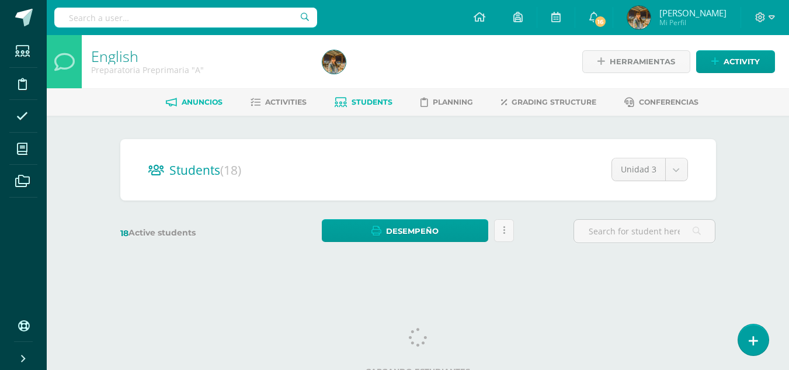
click at [197, 104] on span "Anuncios" at bounding box center [202, 102] width 41 height 9
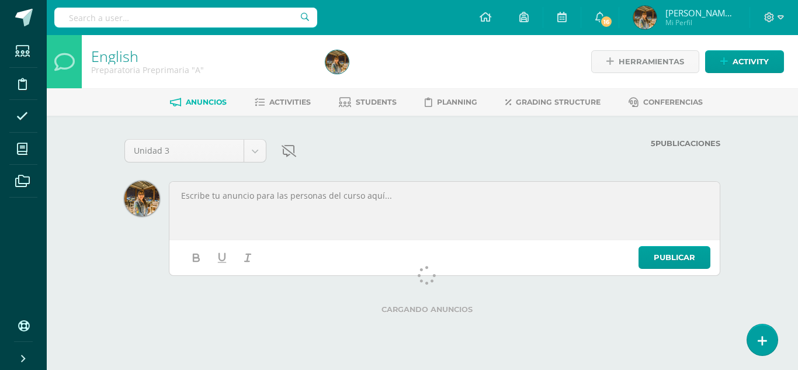
click at [186, 196] on p at bounding box center [444, 195] width 529 height 11
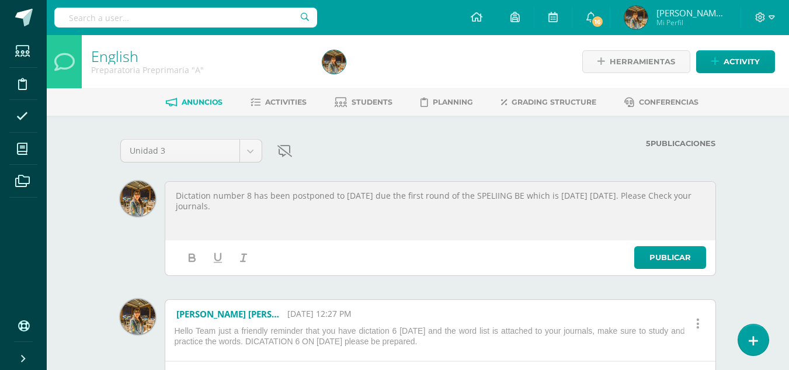
drag, startPoint x: 394, startPoint y: 210, endPoint x: 166, endPoint y: 192, distance: 228.5
click at [167, 192] on div "Dictation number 8 has been postponed to Wednesday, August the 11th due the fir…" at bounding box center [440, 210] width 547 height 54
copy p "Dictation number 8 has been postponed to Wednesday, August the 11th due the fir…"
click at [655, 259] on link "Publicar" at bounding box center [670, 257] width 72 height 23
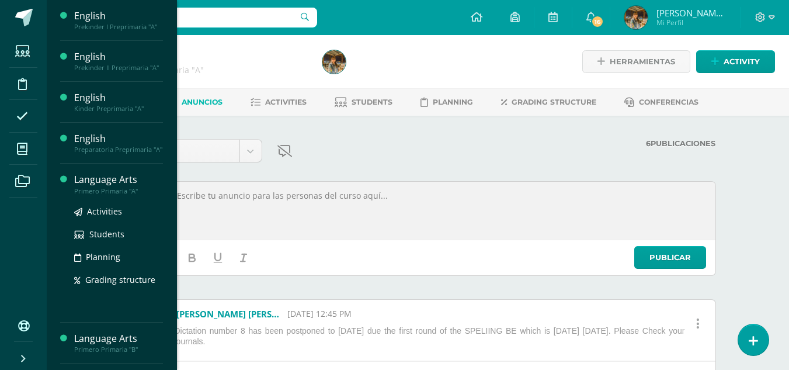
click at [78, 187] on div "Primero Primaria "A"" at bounding box center [118, 191] width 89 height 8
click at [89, 209] on span "Activities" at bounding box center [104, 211] width 35 height 11
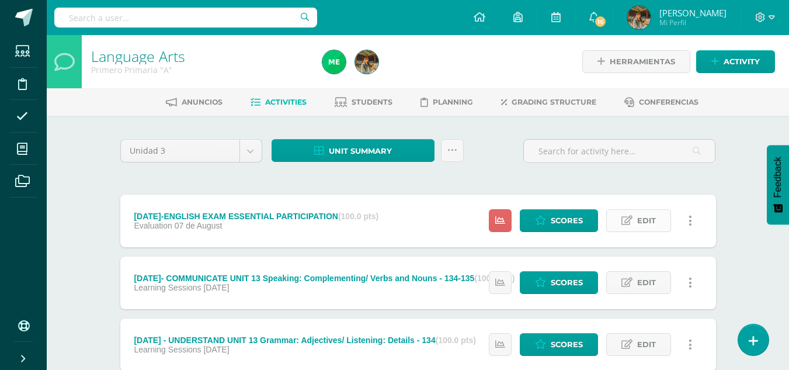
click at [636, 219] on link "Edit" at bounding box center [638, 220] width 65 height 23
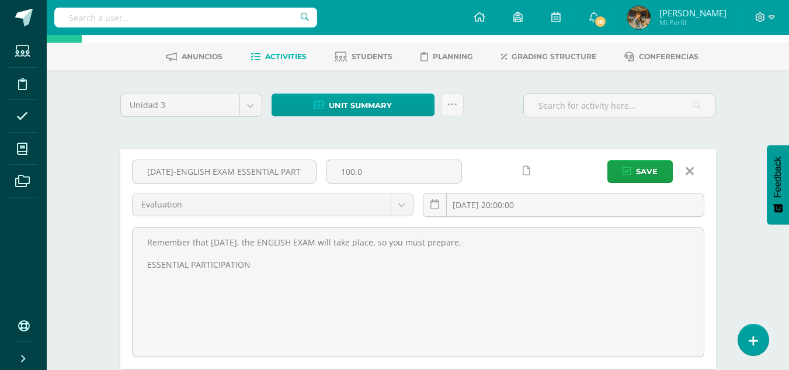
scroll to position [42, 0]
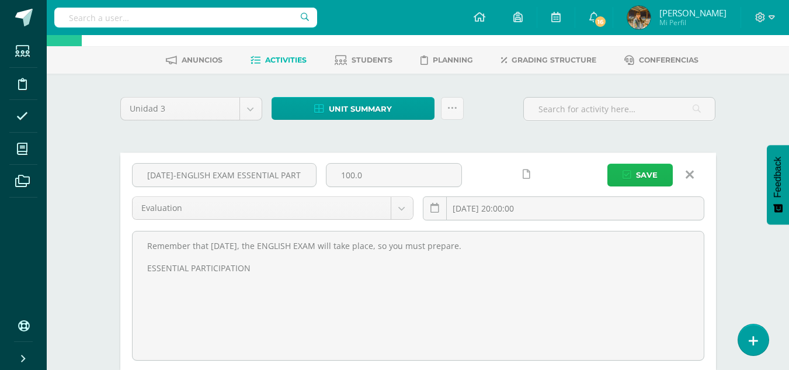
click at [651, 180] on span "Save" at bounding box center [647, 175] width 22 height 22
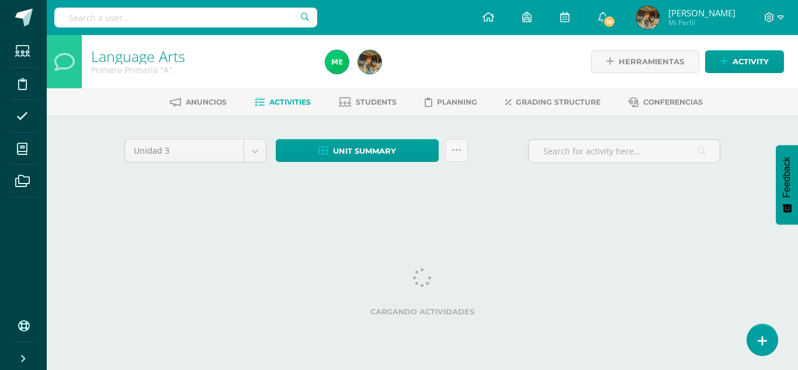
click at [297, 107] on link "Activities" at bounding box center [283, 102] width 56 height 19
click at [459, 152] on icon at bounding box center [456, 150] width 10 height 10
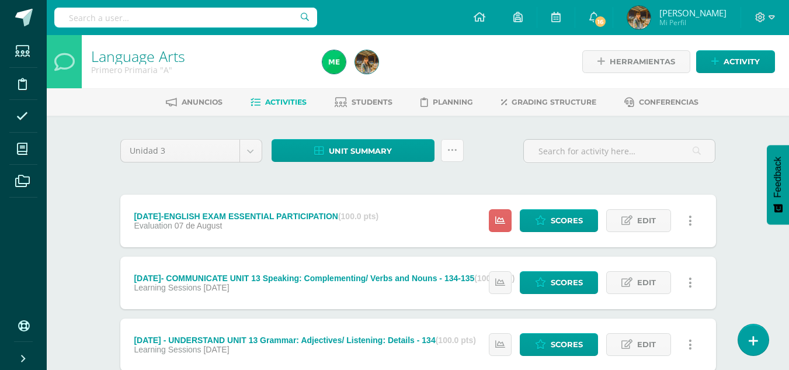
click at [453, 152] on icon at bounding box center [452, 150] width 10 height 10
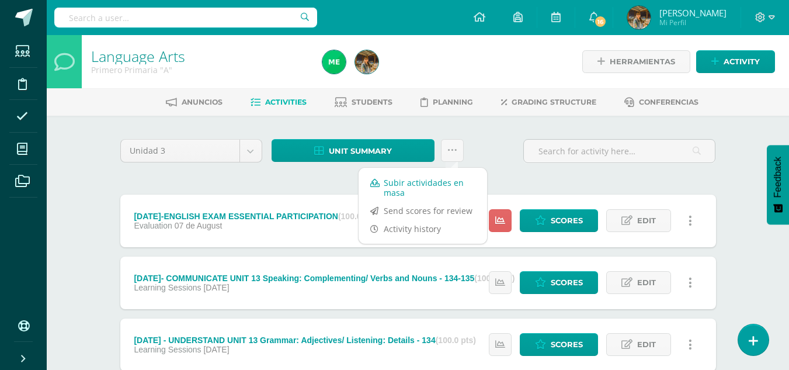
click at [415, 185] on link "Subir actividades en masa" at bounding box center [423, 187] width 128 height 28
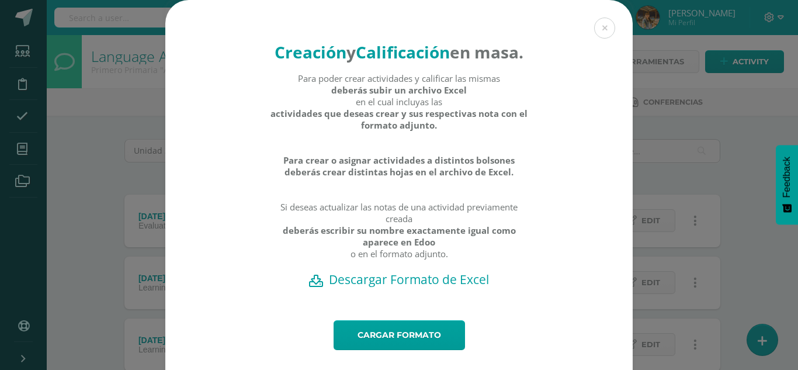
click at [446, 287] on h2 "Descargar Formato de Excel" at bounding box center [399, 279] width 426 height 16
click at [602, 30] on button at bounding box center [604, 28] width 21 height 21
